Goal: Information Seeking & Learning: Check status

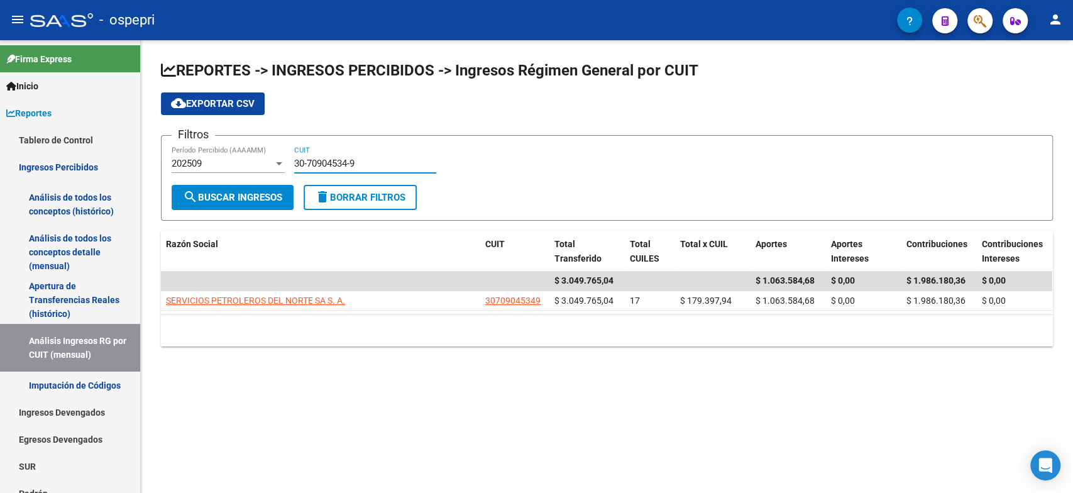
drag, startPoint x: 370, startPoint y: 158, endPoint x: 263, endPoint y: 180, distance: 109.7
click at [263, 180] on div "Filtros 202509 Período Percibido (AAAAMM) 30-70904534-9 CUIT" at bounding box center [607, 165] width 870 height 39
paste input "3-66181499"
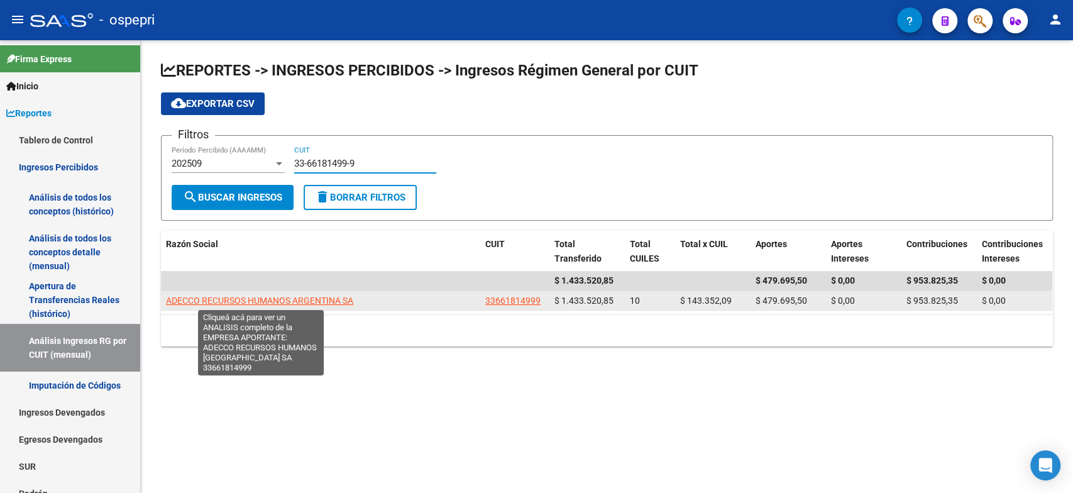
type input "33-66181499-9"
click at [275, 299] on span "ADECCO RECURSOS HUMANOS ARGENTINA SA" at bounding box center [259, 300] width 187 height 10
type textarea "33661814999"
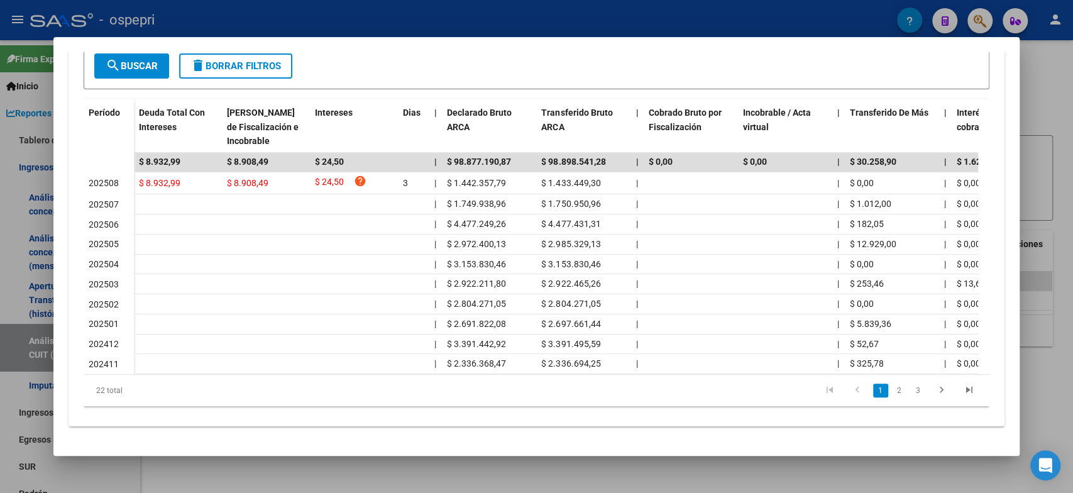
click at [769, 476] on div at bounding box center [536, 246] width 1073 height 493
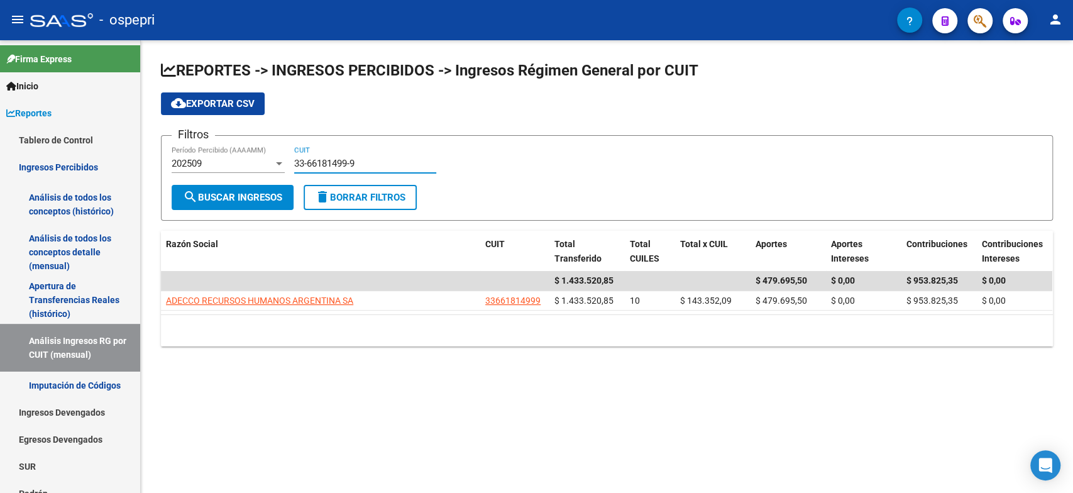
drag, startPoint x: 399, startPoint y: 162, endPoint x: 256, endPoint y: 168, distance: 142.8
click at [256, 168] on div "Filtros 202509 Período Percibido (AAAAMM) 33-66181499-9 CUIT" at bounding box center [607, 165] width 870 height 39
paste input
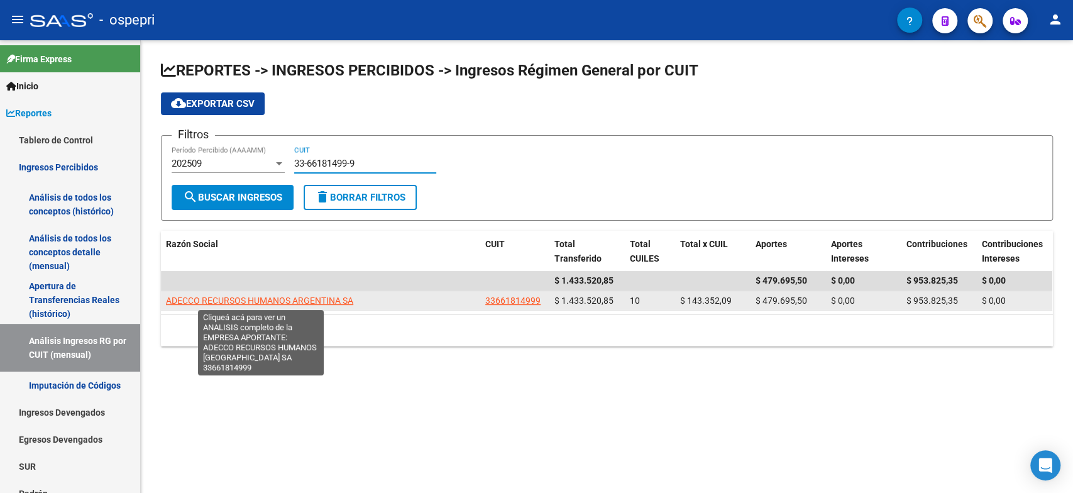
click at [289, 297] on span "ADECCO RECURSOS HUMANOS ARGENTINA SA" at bounding box center [259, 300] width 187 height 10
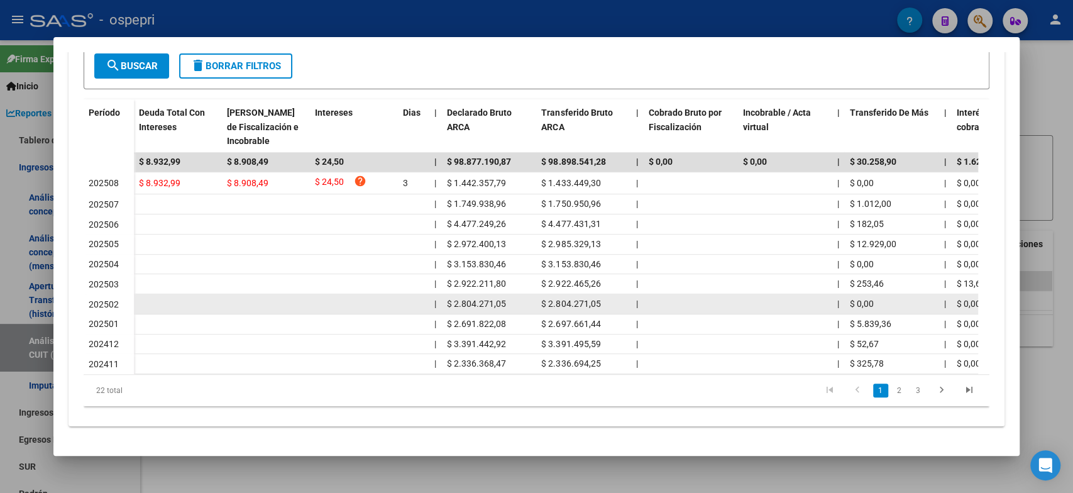
scroll to position [251, 0]
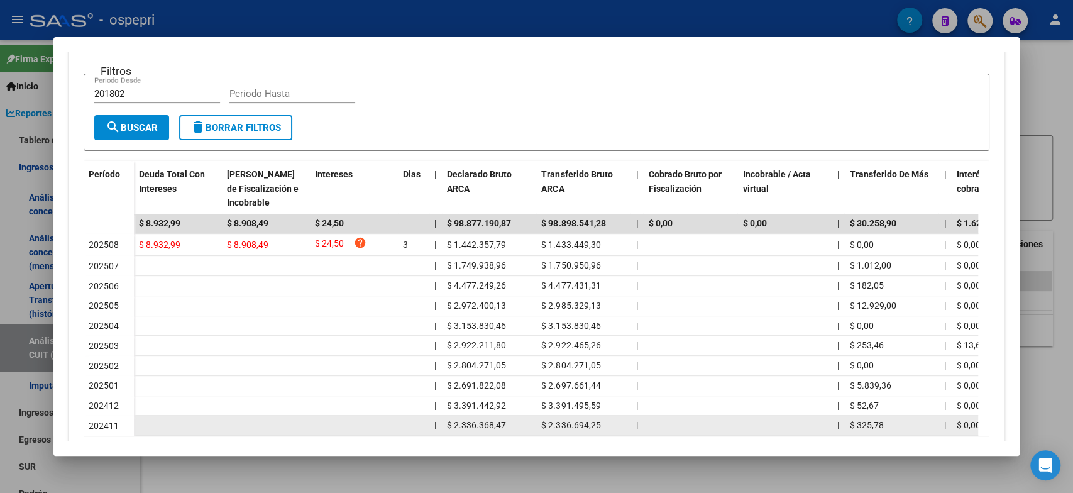
drag, startPoint x: 313, startPoint y: 444, endPoint x: 221, endPoint y: 431, distance: 92.7
click at [217, 431] on mat-dialog-container "Análisis Empresa Aportante - CUIT: 33661814999 ARCA Impuestos ARCA Padrón remov…" at bounding box center [535, 246] width 965 height 419
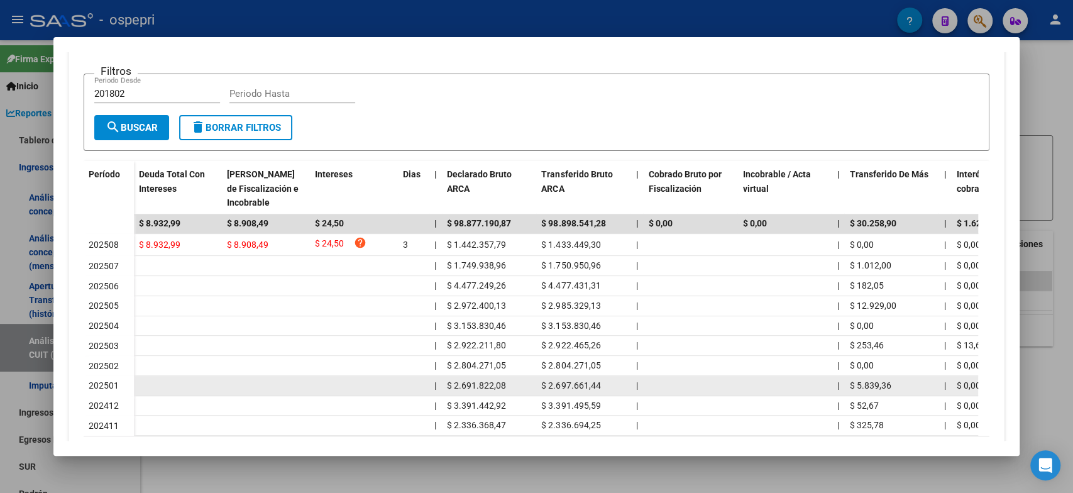
drag, startPoint x: 236, startPoint y: 443, endPoint x: 269, endPoint y: 391, distance: 61.0
click at [236, 443] on mat-dialog-container "Análisis Empresa Aportante - CUIT: 33661814999 ARCA Impuestos ARCA Padrón remov…" at bounding box center [535, 246] width 965 height 419
click at [271, 389] on datatable-body-cell at bounding box center [266, 385] width 88 height 19
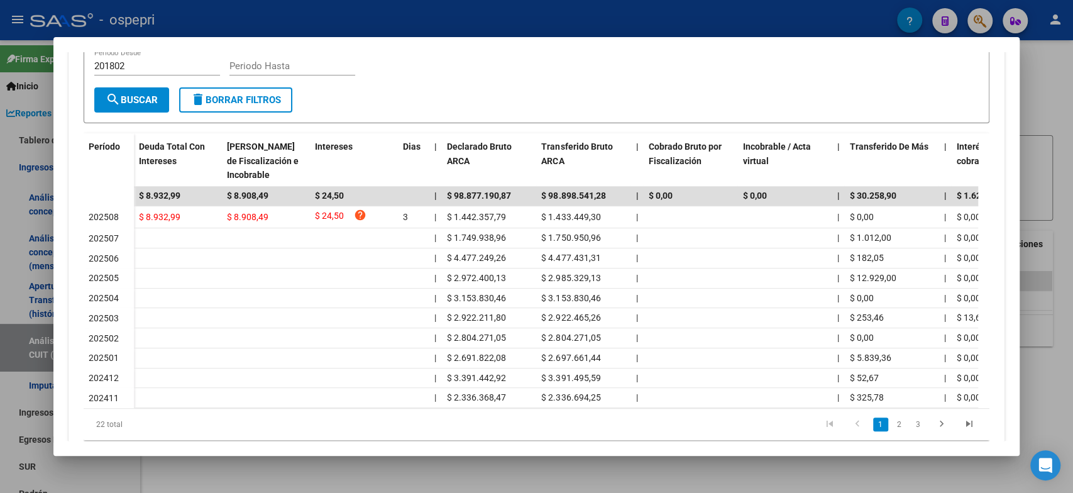
scroll to position [321, 0]
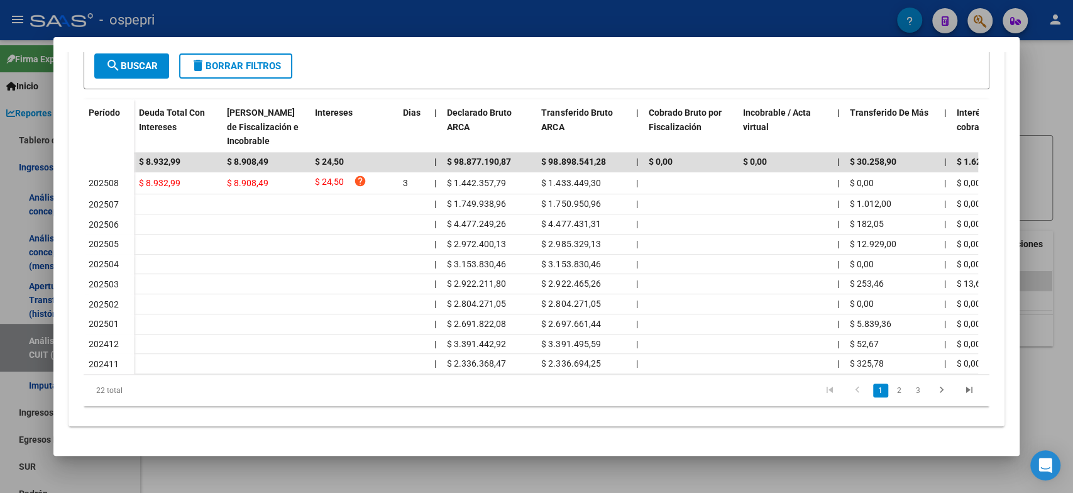
click at [357, 473] on div at bounding box center [536, 246] width 1073 height 493
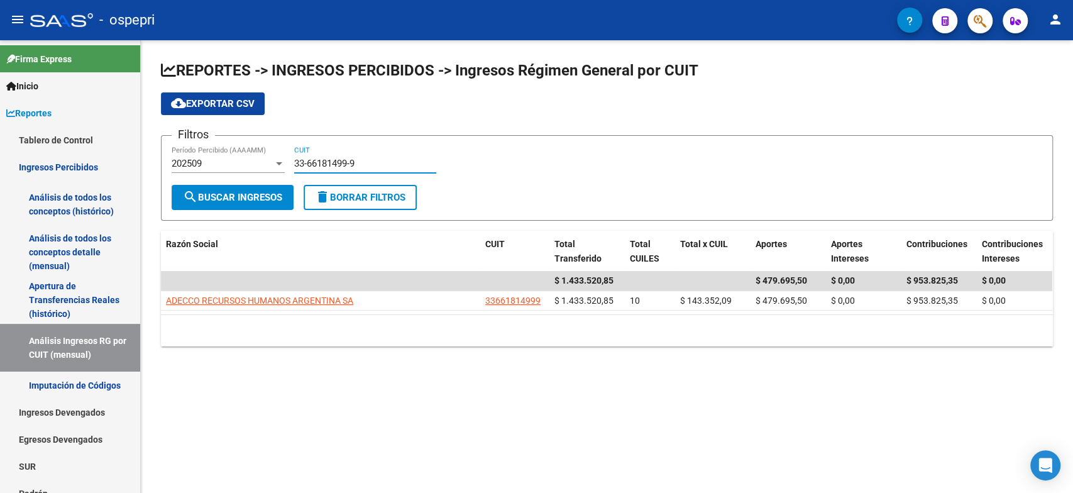
drag, startPoint x: 378, startPoint y: 163, endPoint x: 172, endPoint y: 169, distance: 206.8
click at [172, 169] on div "Filtros 202509 Período Percibido (AAAAMM) 33-66181499-9 CUIT" at bounding box center [607, 165] width 870 height 39
paste input "0-70745788-7"
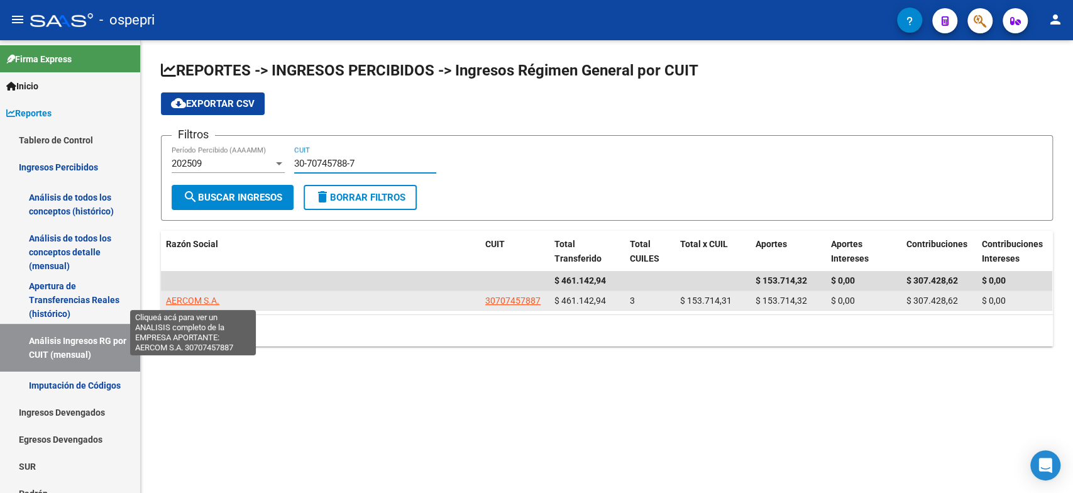
type input "30-70745788-7"
click at [197, 305] on span "AERCOM S.A." at bounding box center [192, 300] width 53 height 10
type textarea "30707457887"
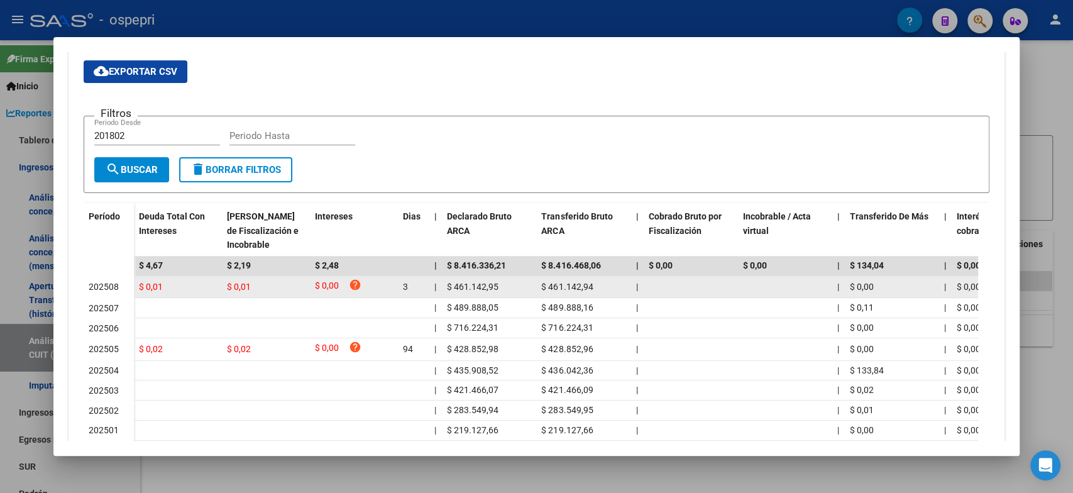
scroll to position [279, 0]
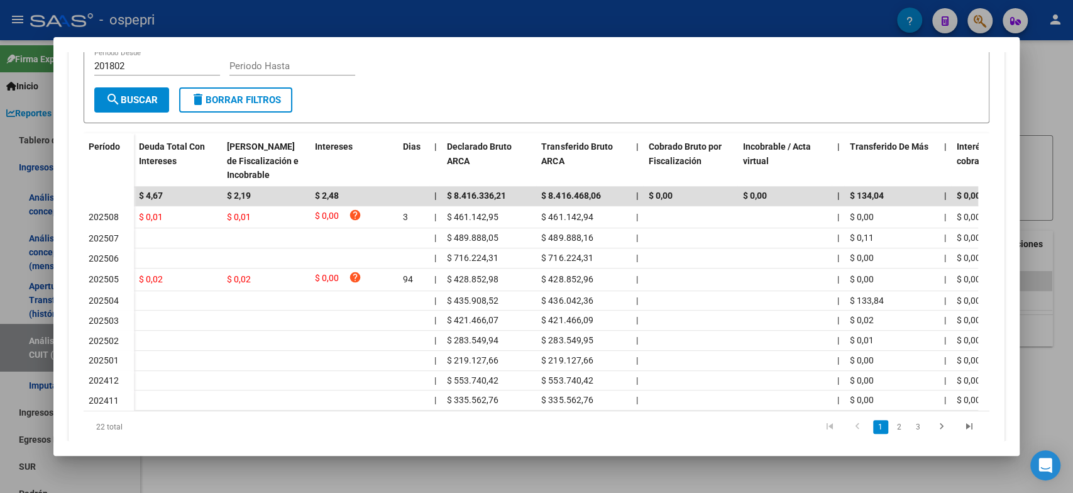
drag, startPoint x: 444, startPoint y: 420, endPoint x: 407, endPoint y: 409, distance: 38.0
click at [407, 409] on div "Período Deuda Total Con Intereses Deuda Bruta Neto de Fiscalización e Incobrabl…" at bounding box center [536, 287] width 905 height 309
click at [744, 490] on div at bounding box center [536, 246] width 1073 height 493
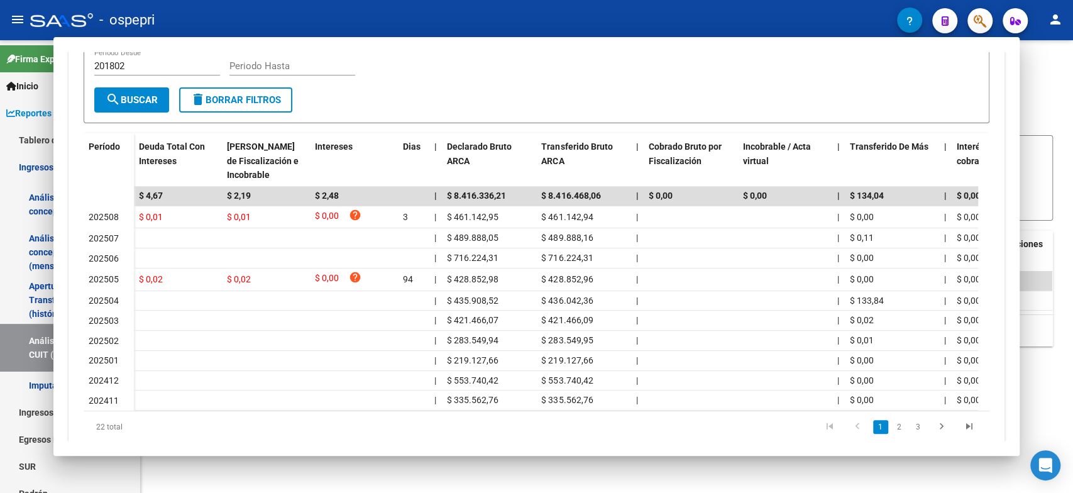
click at [708, 473] on mat-sidenav-content "REPORTES -> INGRESOS PERCIBIDOS -> Ingresos Régimen General por CUIT cloud_down…" at bounding box center [607, 266] width 932 height 452
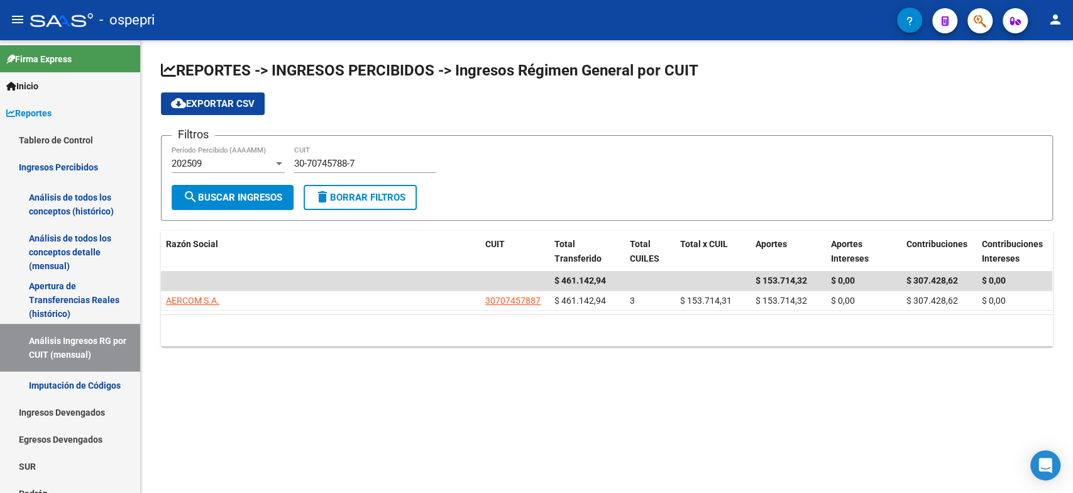
drag, startPoint x: 386, startPoint y: 161, endPoint x: 191, endPoint y: 175, distance: 195.3
click at [191, 175] on div "Filtros 202509 Período Percibido (AAAAMM) 30-70745788-7 CUIT" at bounding box center [607, 165] width 870 height 39
paste input "69198535"
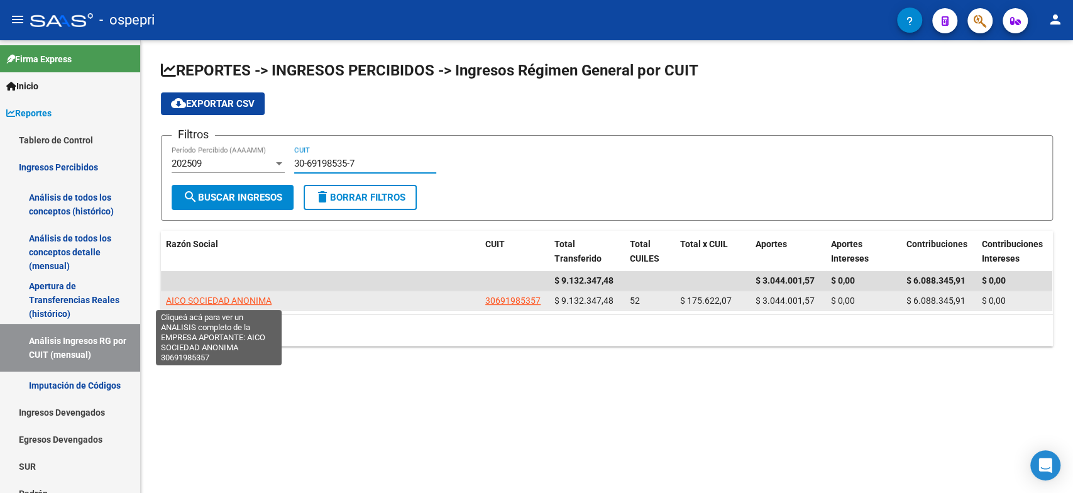
type input "30-69198535-7"
click at [210, 297] on span "AICO SOCIEDAD ANONIMA" at bounding box center [219, 300] width 106 height 10
type textarea "30691985357"
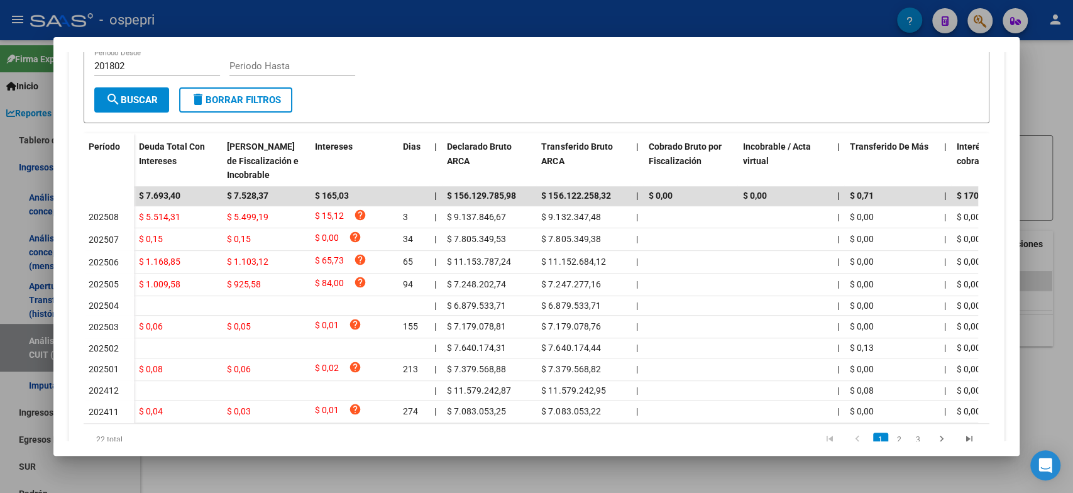
click at [540, 452] on mat-dialog-container "Análisis Empresa Aportante - CUIT: 30691985357 ARCA Impuestos ARCA Padrón remov…" at bounding box center [535, 246] width 965 height 419
click at [369, 462] on div at bounding box center [536, 246] width 1073 height 493
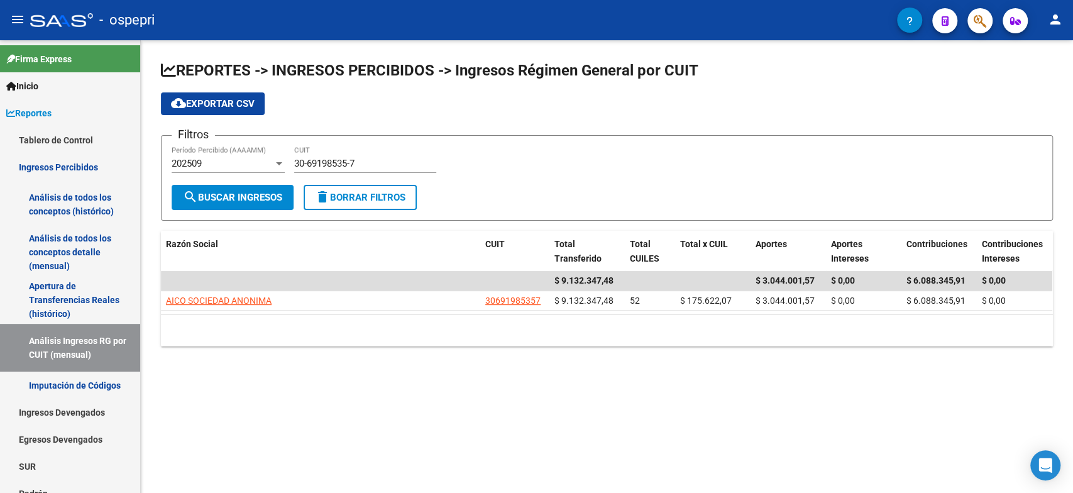
click at [569, 429] on mat-sidenav-content "REPORTES -> INGRESOS PERCIBIDOS -> Ingresos Régimen General por CUIT cloud_down…" at bounding box center [607, 266] width 932 height 452
drag, startPoint x: 406, startPoint y: 168, endPoint x: 249, endPoint y: 168, distance: 156.5
click at [249, 168] on div "Filtros 202509 Período Percibido (AAAAMM) 30-69198535-7 CUIT" at bounding box center [607, 165] width 870 height 39
paste input "8451211"
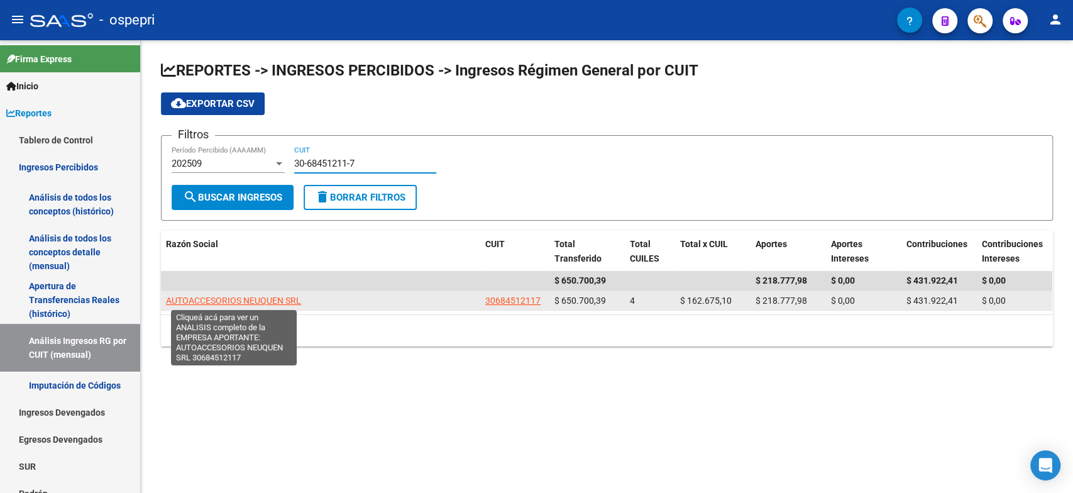
type input "30-68451211-7"
click at [236, 301] on span "AUTOACCESORIOS NEUQUEN SRL" at bounding box center [233, 300] width 135 height 10
type textarea "30684512117"
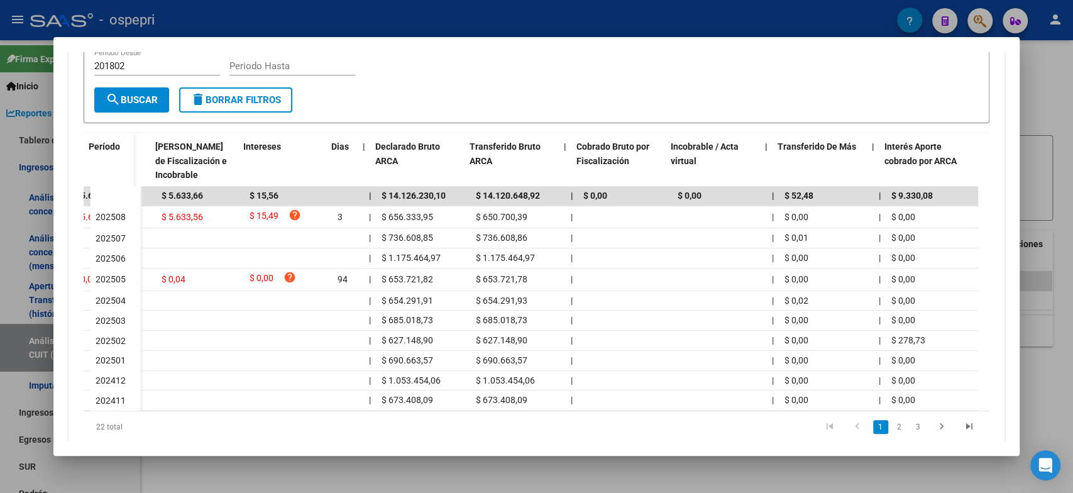
scroll to position [0, 0]
